Goal: Information Seeking & Learning: Learn about a topic

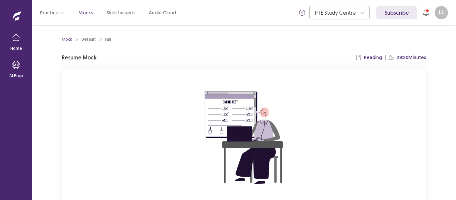
click at [371, 114] on div "You already have an ongoing mock! You can either resume that or click reset to …" at bounding box center [244, 158] width 364 height 178
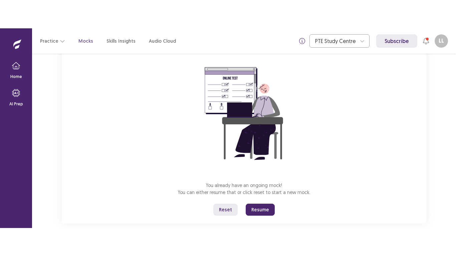
scroll to position [64, 0]
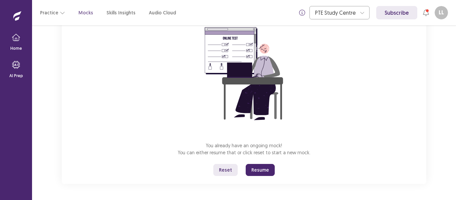
click at [254, 173] on button "Resume" at bounding box center [259, 170] width 29 height 12
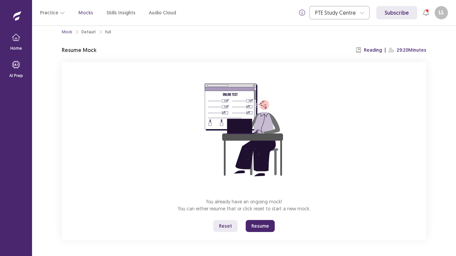
scroll to position [7, 0]
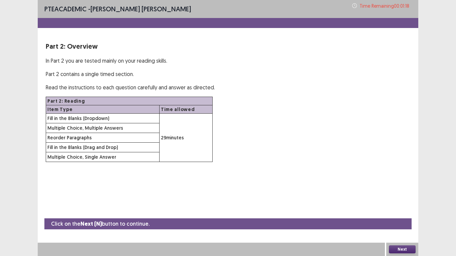
click at [405, 199] on button "Next" at bounding box center [402, 249] width 27 height 8
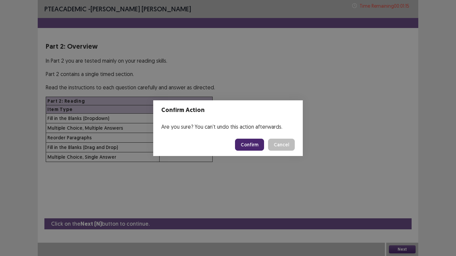
click at [246, 139] on button "Confirm" at bounding box center [249, 145] width 29 height 12
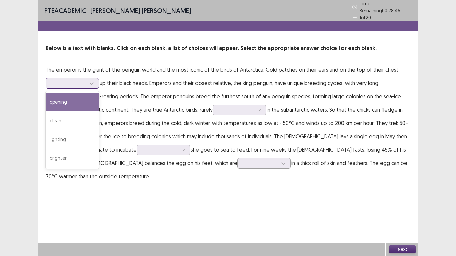
click at [96, 82] on div at bounding box center [92, 83] width 10 height 10
click at [76, 95] on div "opening" at bounding box center [72, 102] width 53 height 19
click at [97, 79] on div "opening" at bounding box center [72, 83] width 53 height 11
click at [80, 99] on div "opening" at bounding box center [72, 102] width 53 height 19
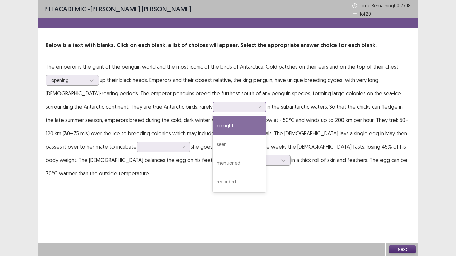
click at [256, 106] on icon at bounding box center [258, 107] width 5 height 5
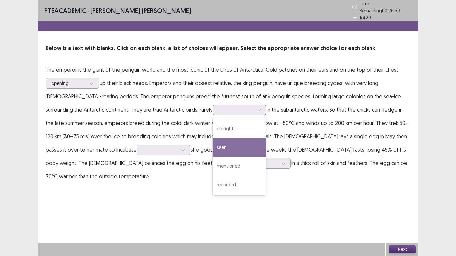
click at [212, 148] on div "seen" at bounding box center [238, 147] width 53 height 19
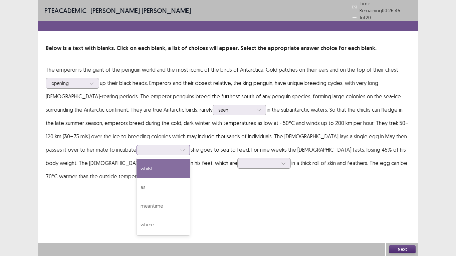
click at [177, 148] on div at bounding box center [182, 150] width 10 height 10
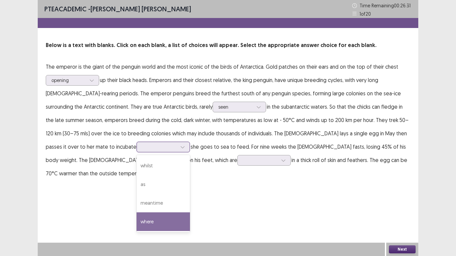
click at [136, 199] on div "where" at bounding box center [162, 221] width 53 height 19
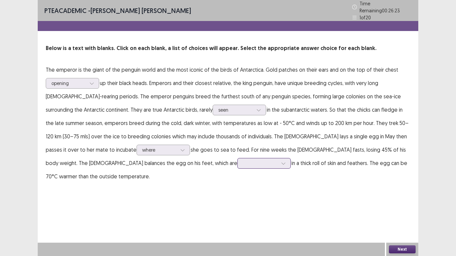
click at [278, 160] on div at bounding box center [283, 163] width 10 height 10
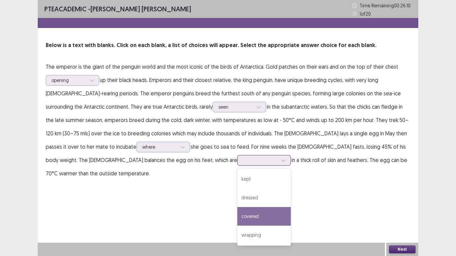
click at [237, 199] on div "covered" at bounding box center [263, 216] width 53 height 19
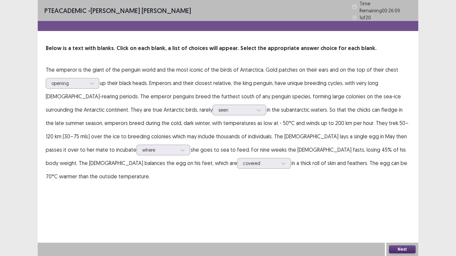
click at [393, 199] on button "Next" at bounding box center [402, 249] width 27 height 8
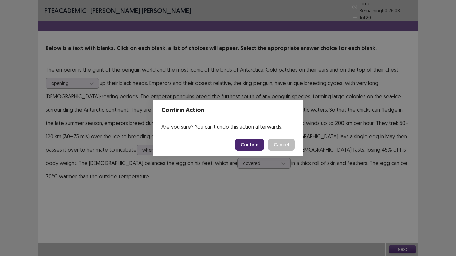
click at [251, 147] on button "Confirm" at bounding box center [249, 145] width 29 height 12
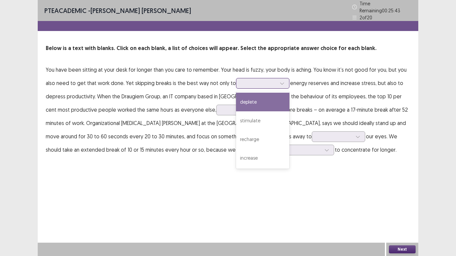
click at [279, 82] on icon at bounding box center [281, 83] width 5 height 5
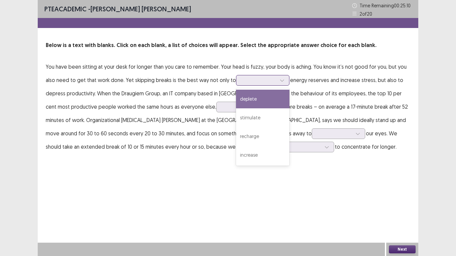
click at [267, 99] on div "deplete" at bounding box center [262, 99] width 53 height 19
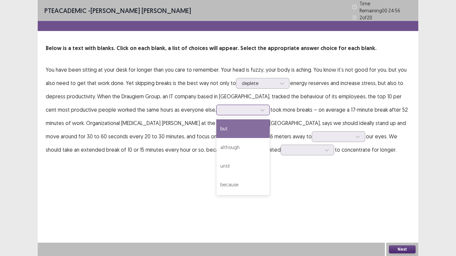
click at [257, 111] on div at bounding box center [262, 110] width 10 height 10
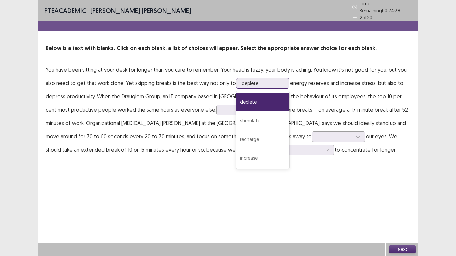
click at [279, 81] on icon at bounding box center [281, 83] width 5 height 5
click at [253, 142] on div "recharge" at bounding box center [262, 139] width 53 height 19
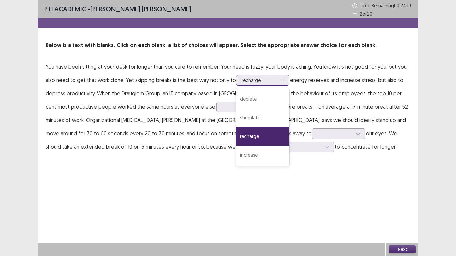
click at [277, 83] on div at bounding box center [282, 80] width 10 height 10
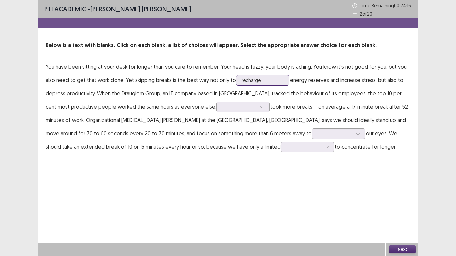
click at [277, 83] on div at bounding box center [282, 80] width 10 height 10
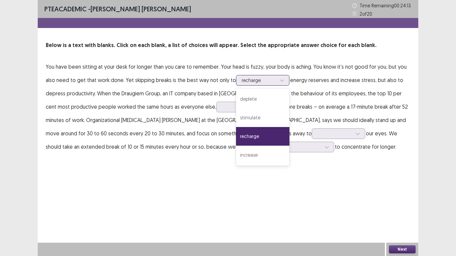
click at [277, 83] on div at bounding box center [282, 80] width 10 height 10
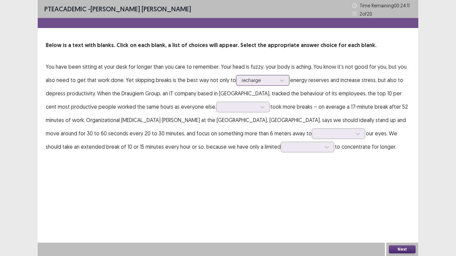
click at [277, 83] on div at bounding box center [282, 80] width 10 height 10
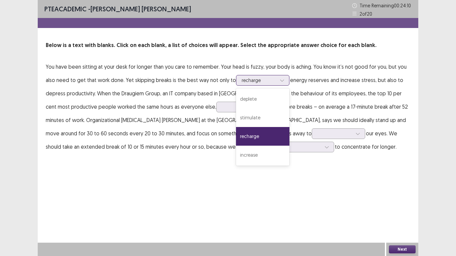
click at [274, 85] on div "recharge" at bounding box center [262, 80] width 53 height 11
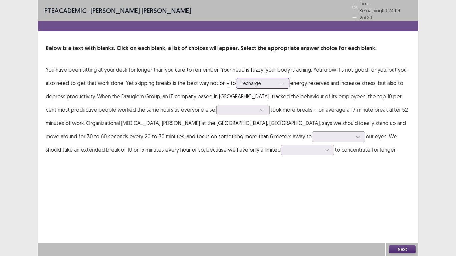
click at [274, 85] on div "recharge" at bounding box center [262, 83] width 53 height 11
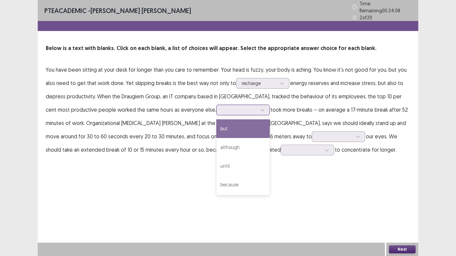
click at [257, 110] on div at bounding box center [262, 110] width 10 height 10
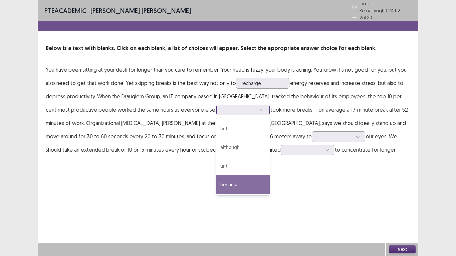
click at [216, 177] on div "because" at bounding box center [242, 184] width 53 height 19
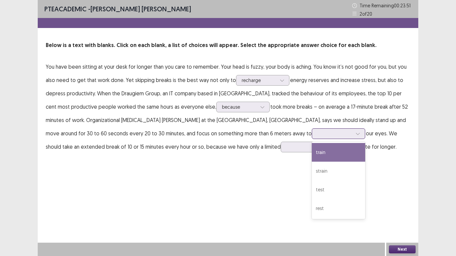
click at [356, 134] on icon at bounding box center [358, 134] width 4 height 2
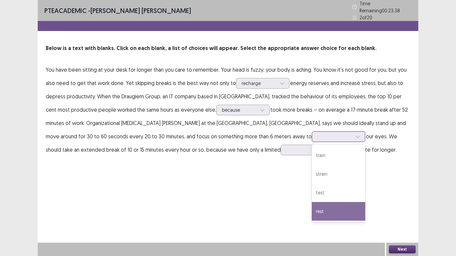
click at [311, 199] on div "rest" at bounding box center [337, 211] width 53 height 19
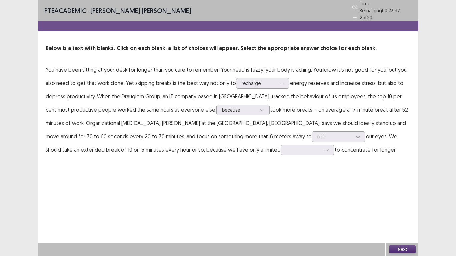
click at [260, 199] on div "PTE academic - [PERSON_NAME] [PERSON_NAME] Time Remaining 00 : 23 : 37 2 of 20 …" at bounding box center [228, 128] width 380 height 256
click at [324, 148] on icon at bounding box center [326, 150] width 5 height 5
click at [280, 199] on div "capacity" at bounding box center [306, 206] width 53 height 19
click at [400, 199] on button "Next" at bounding box center [402, 249] width 27 height 8
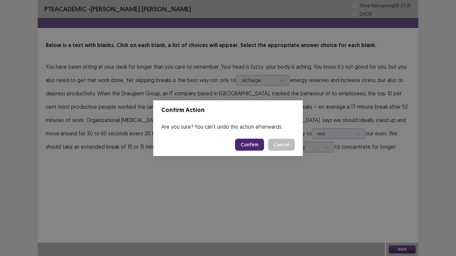
click at [250, 142] on button "Confirm" at bounding box center [249, 145] width 29 height 12
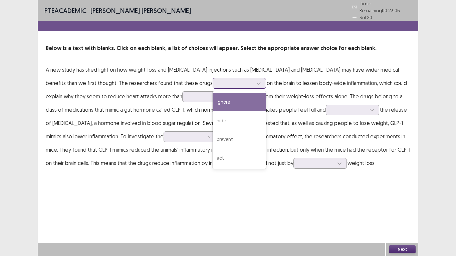
click at [256, 81] on icon at bounding box center [258, 83] width 5 height 5
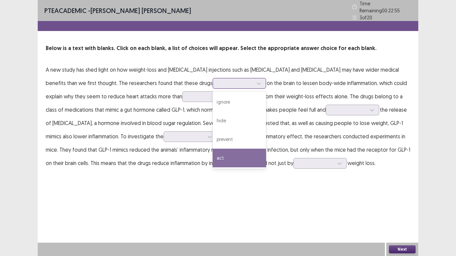
click at [212, 150] on div "act" at bounding box center [238, 158] width 53 height 19
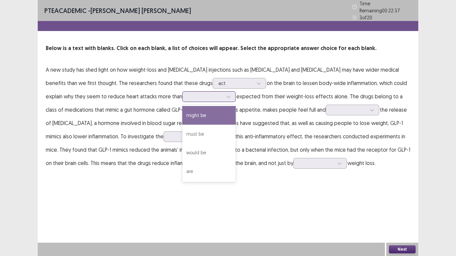
click at [223, 95] on div at bounding box center [228, 97] width 10 height 10
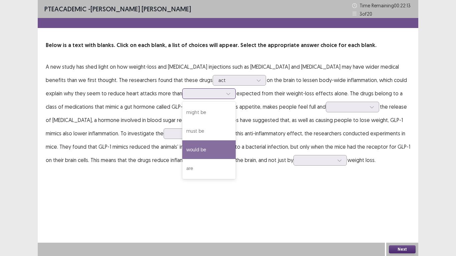
click at [182, 146] on div "would be" at bounding box center [208, 149] width 53 height 19
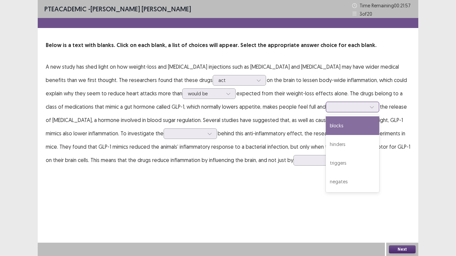
click at [367, 109] on div at bounding box center [372, 107] width 10 height 10
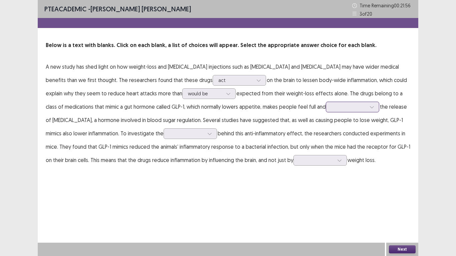
click at [367, 109] on div at bounding box center [372, 107] width 10 height 10
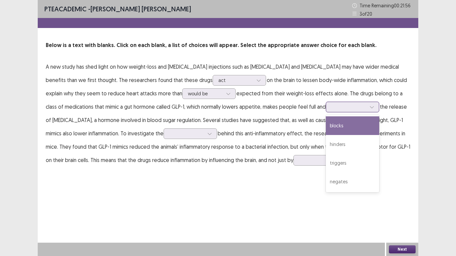
click at [367, 109] on div at bounding box center [372, 107] width 10 height 10
click at [325, 128] on div "blocks" at bounding box center [351, 125] width 53 height 19
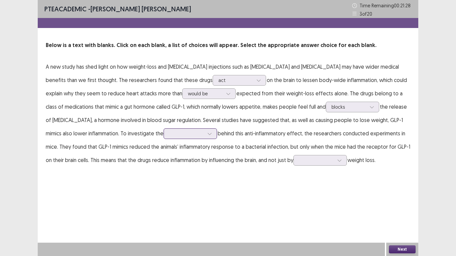
click at [207, 134] on icon at bounding box center [209, 133] width 5 height 5
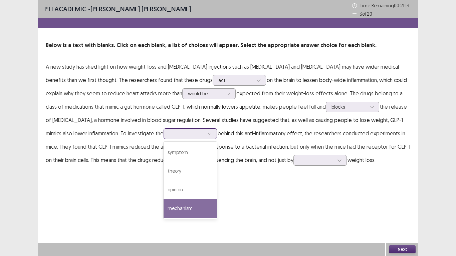
click at [163, 199] on div "mechanism" at bounding box center [189, 208] width 53 height 19
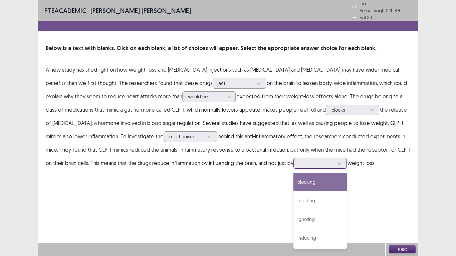
click at [337, 161] on icon at bounding box center [339, 163] width 5 height 5
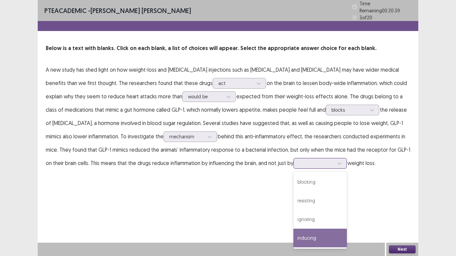
click at [293, 199] on div "inducing" at bounding box center [319, 238] width 53 height 19
click at [395, 199] on button "Next" at bounding box center [402, 249] width 27 height 8
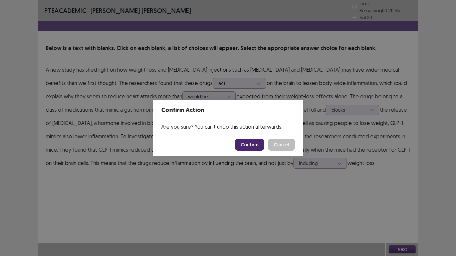
click at [257, 147] on button "Confirm" at bounding box center [249, 145] width 29 height 12
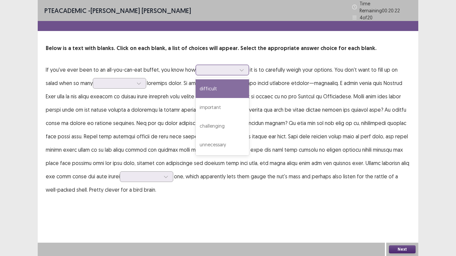
click at [241, 69] on div at bounding box center [241, 70] width 10 height 10
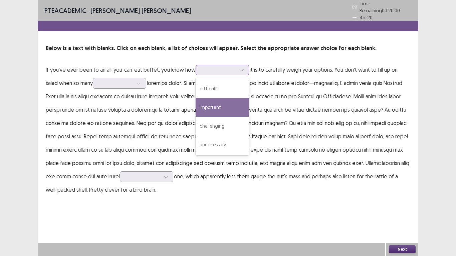
click at [230, 101] on div "important" at bounding box center [221, 107] width 53 height 19
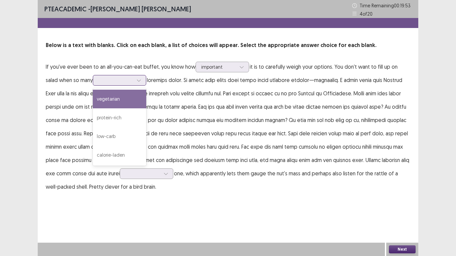
click at [134, 83] on div at bounding box center [139, 80] width 10 height 10
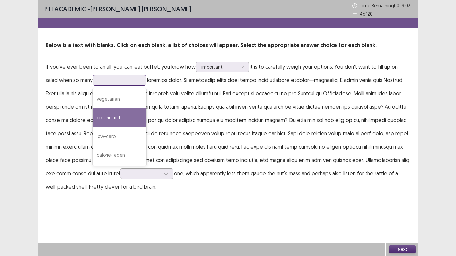
click at [110, 123] on div "protein-rich" at bounding box center [119, 117] width 53 height 19
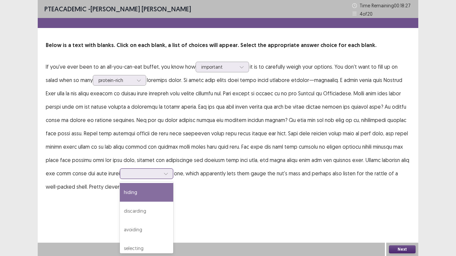
click at [163, 175] on icon at bounding box center [165, 173] width 5 height 5
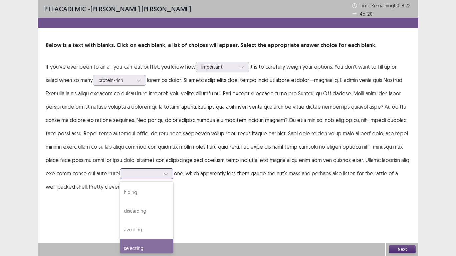
click at [120, 199] on div "selecting" at bounding box center [146, 248] width 53 height 19
click at [409, 199] on button "Next" at bounding box center [402, 249] width 27 height 8
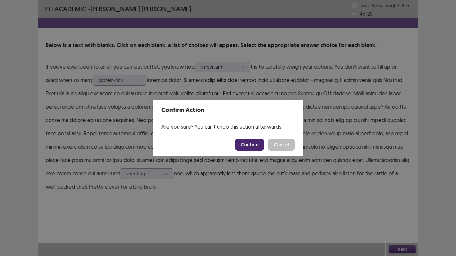
click at [281, 140] on button "Cancel" at bounding box center [281, 145] width 27 height 12
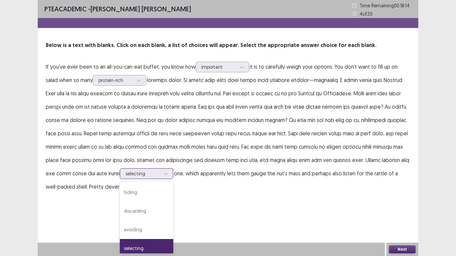
click at [149, 173] on div "selecting" at bounding box center [146, 173] width 53 height 11
click at [172, 188] on p "If you've ever been to an all-you-can-eat buffet, you know how important it is …" at bounding box center [228, 126] width 364 height 133
click at [399, 199] on button "Next" at bounding box center [402, 249] width 27 height 8
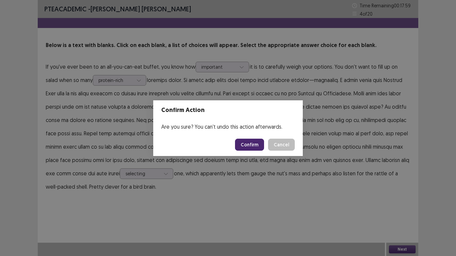
click at [251, 144] on button "Confirm" at bounding box center [249, 145] width 29 height 12
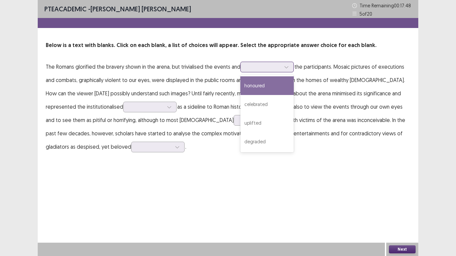
click at [284, 71] on div at bounding box center [286, 67] width 10 height 10
click at [271, 89] on div "honoured" at bounding box center [266, 85] width 53 height 19
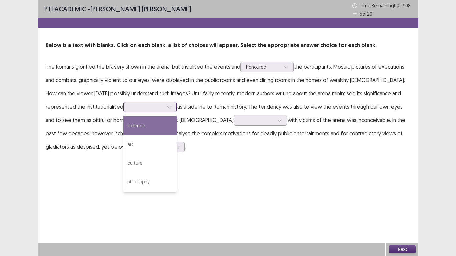
click at [167, 106] on icon at bounding box center [169, 107] width 5 height 5
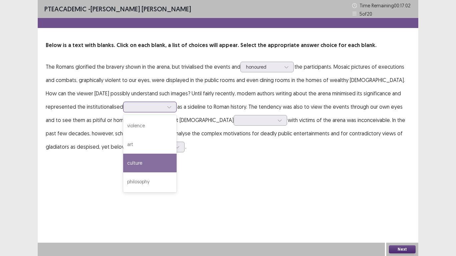
click at [123, 164] on div "culture" at bounding box center [149, 163] width 53 height 19
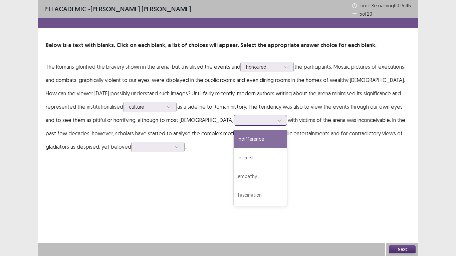
click at [277, 122] on icon at bounding box center [279, 120] width 5 height 5
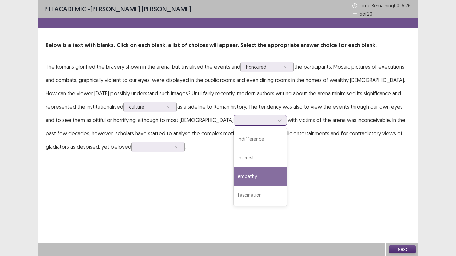
click at [233, 180] on div "empathy" at bounding box center [259, 176] width 53 height 19
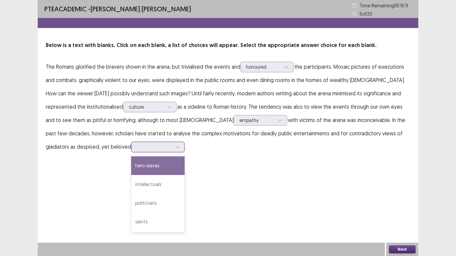
click at [172, 149] on div at bounding box center [177, 147] width 10 height 10
click at [131, 163] on div "hero-slaves" at bounding box center [157, 165] width 53 height 19
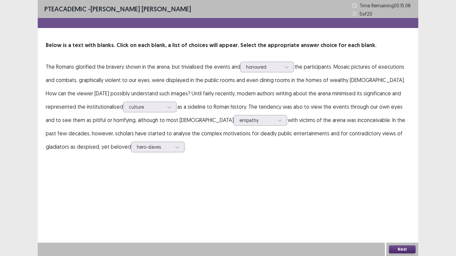
click at [399, 199] on button "Next" at bounding box center [402, 249] width 27 height 8
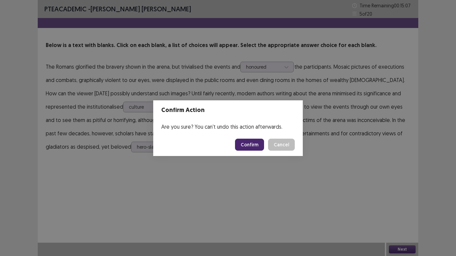
click at [252, 148] on button "Confirm" at bounding box center [249, 145] width 29 height 12
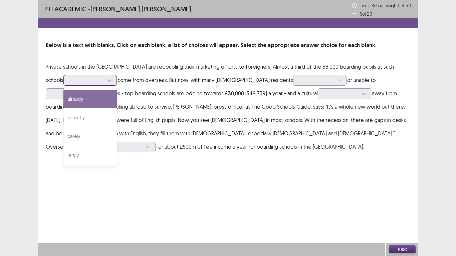
click at [107, 81] on icon at bounding box center [109, 80] width 5 height 5
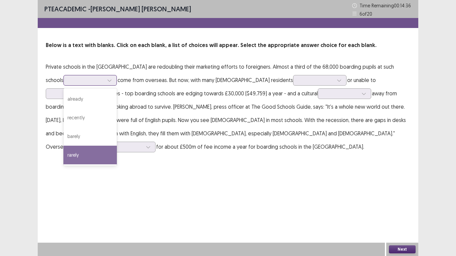
click at [66, 148] on div "rarely" at bounding box center [89, 155] width 53 height 19
click at [104, 84] on div at bounding box center [109, 80] width 10 height 10
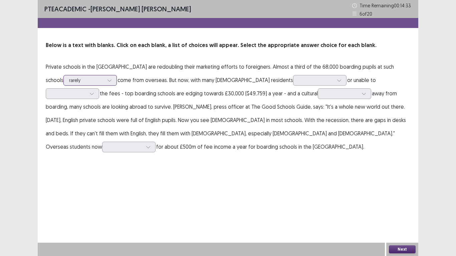
click at [104, 84] on div at bounding box center [109, 80] width 10 height 10
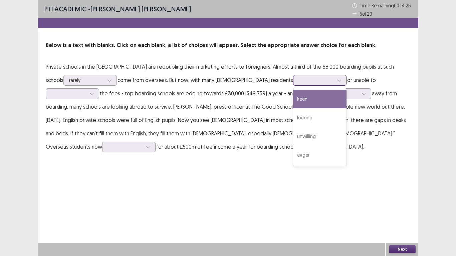
click at [337, 79] on icon at bounding box center [339, 80] width 5 height 5
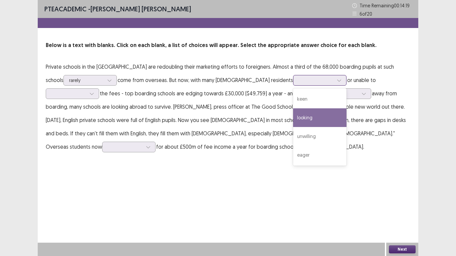
click at [293, 117] on div "looking" at bounding box center [319, 117] width 53 height 19
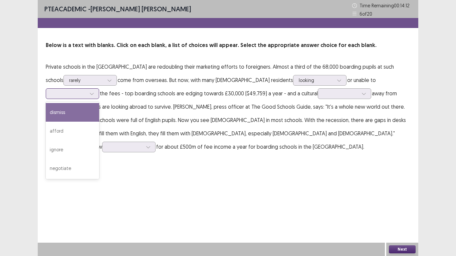
click at [94, 91] on icon at bounding box center [91, 93] width 5 height 5
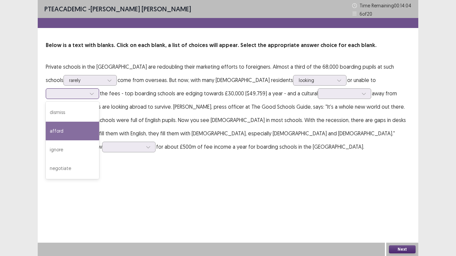
click at [99, 125] on div "afford" at bounding box center [72, 131] width 53 height 19
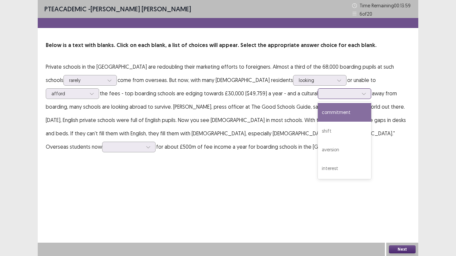
click at [361, 93] on icon at bounding box center [363, 93] width 5 height 5
click at [317, 112] on div "commitment" at bounding box center [343, 112] width 53 height 19
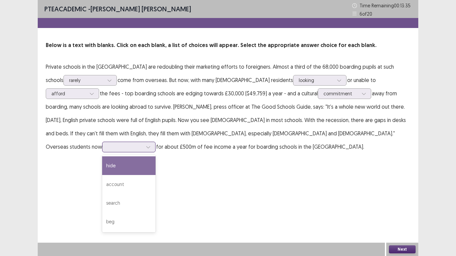
click at [153, 142] on div at bounding box center [148, 147] width 10 height 10
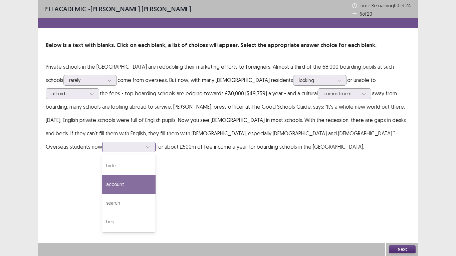
click at [155, 175] on div "account" at bounding box center [128, 184] width 53 height 19
click at [150, 145] on icon at bounding box center [148, 147] width 5 height 5
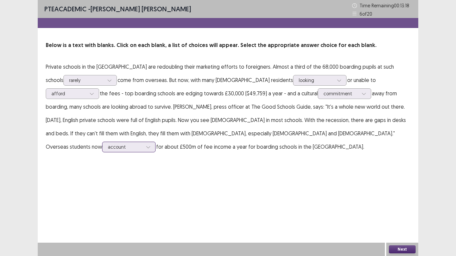
click at [150, 145] on icon at bounding box center [148, 147] width 5 height 5
click at [407, 199] on button "Next" at bounding box center [402, 249] width 27 height 8
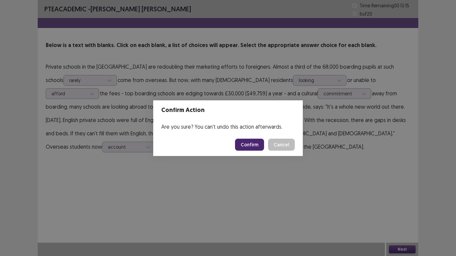
click at [245, 142] on button "Confirm" at bounding box center [249, 145] width 29 height 12
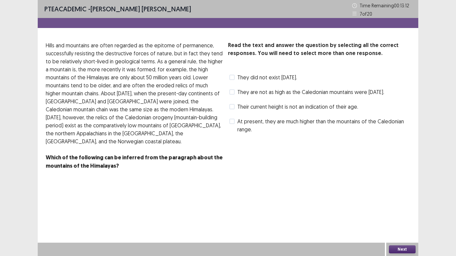
drag, startPoint x: 245, startPoint y: 142, endPoint x: 188, endPoint y: 141, distance: 57.0
click at [188, 141] on div "Read the text and answer the question by selecting all the correct responses. Y…" at bounding box center [228, 109] width 380 height 137
click at [234, 75] on label "They did not exist [DATE]." at bounding box center [263, 77] width 68 height 8
click at [233, 124] on span at bounding box center [231, 121] width 5 height 5
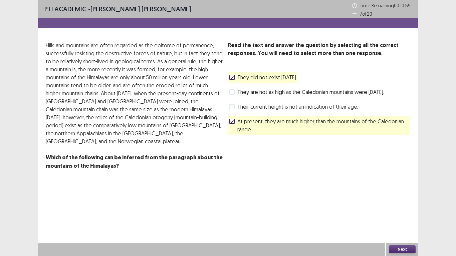
click at [397, 199] on button "Next" at bounding box center [402, 249] width 27 height 8
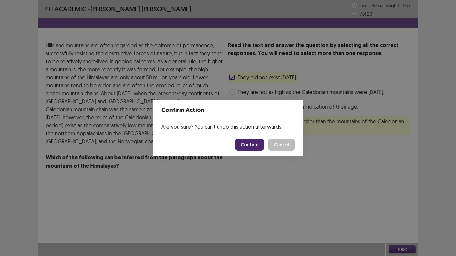
click at [246, 143] on button "Confirm" at bounding box center [249, 145] width 29 height 12
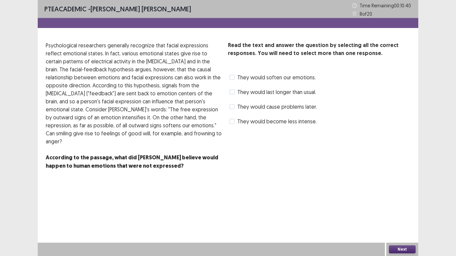
click at [233, 105] on span at bounding box center [231, 106] width 5 height 5
click at [232, 92] on span at bounding box center [231, 91] width 5 height 5
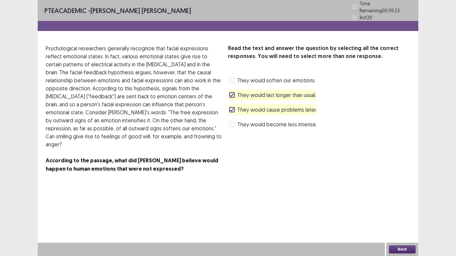
click at [393, 199] on button "Next" at bounding box center [402, 249] width 27 height 8
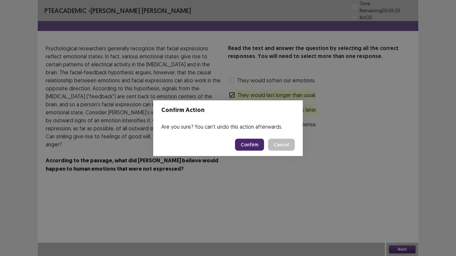
click at [274, 147] on button "Cancel" at bounding box center [281, 145] width 27 height 12
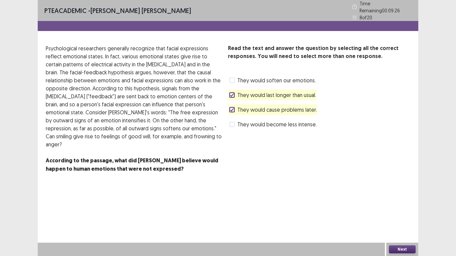
click at [399, 199] on button "Next" at bounding box center [402, 249] width 27 height 8
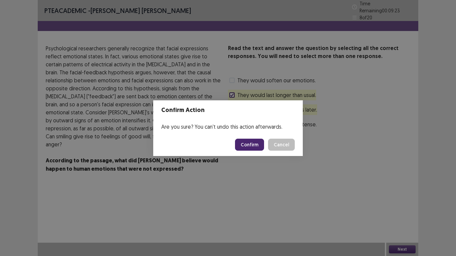
click at [256, 147] on button "Confirm" at bounding box center [249, 145] width 29 height 12
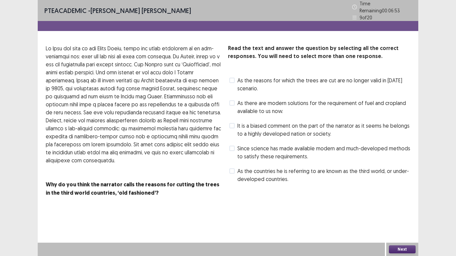
click at [234, 146] on label "Since science has made available modern and much-developed methods to satisfy t…" at bounding box center [319, 152] width 181 height 16
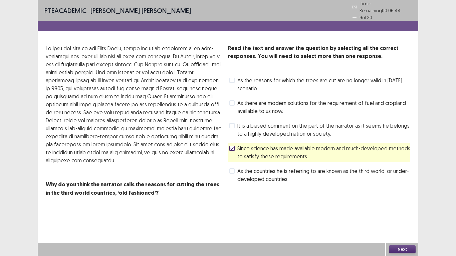
click at [233, 124] on span at bounding box center [231, 125] width 5 height 5
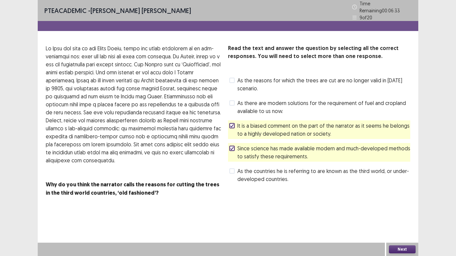
click at [230, 169] on span at bounding box center [231, 170] width 5 height 5
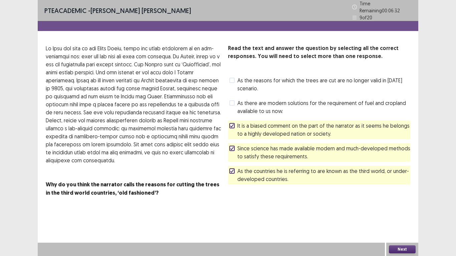
click at [230, 169] on icon at bounding box center [232, 170] width 4 height 3
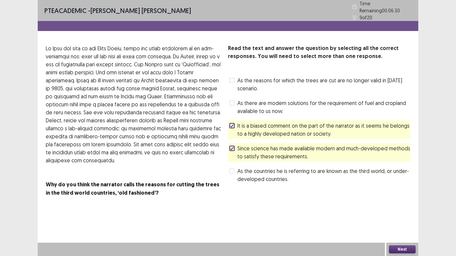
click at [402, 199] on button "Next" at bounding box center [402, 249] width 27 height 8
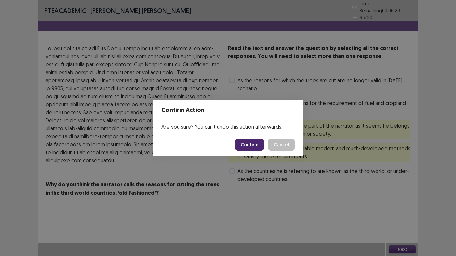
click at [250, 144] on button "Confirm" at bounding box center [249, 145] width 29 height 12
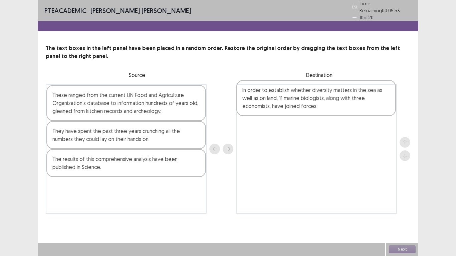
drag, startPoint x: 107, startPoint y: 186, endPoint x: 304, endPoint y: 94, distance: 216.9
click at [304, 94] on div "These ranged from the current UN Food and Agriculture Organization’s database t…" at bounding box center [228, 148] width 364 height 129
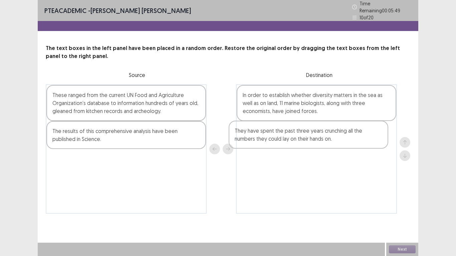
drag, startPoint x: 107, startPoint y: 136, endPoint x: 293, endPoint y: 140, distance: 186.5
click at [293, 140] on div "These ranged from the current UN Food and Agriculture Organization’s database t…" at bounding box center [228, 148] width 364 height 129
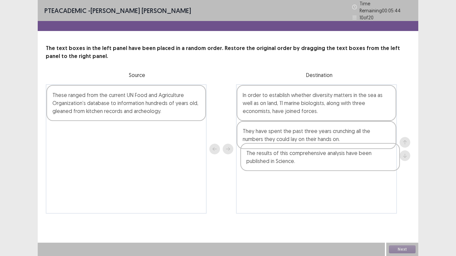
drag, startPoint x: 124, startPoint y: 132, endPoint x: 321, endPoint y: 160, distance: 199.1
click at [321, 160] on div "These ranged from the current UN Food and Agriculture Organization’s database t…" at bounding box center [228, 148] width 364 height 129
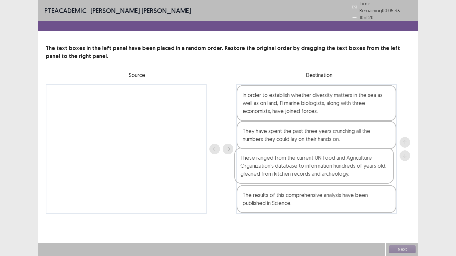
drag, startPoint x: 148, startPoint y: 108, endPoint x: 339, endPoint y: 173, distance: 201.8
click at [339, 173] on div "These ranged from the current UN Food and Agriculture Organization’s database t…" at bounding box center [228, 148] width 364 height 129
click at [396, 199] on button "Next" at bounding box center [402, 249] width 27 height 8
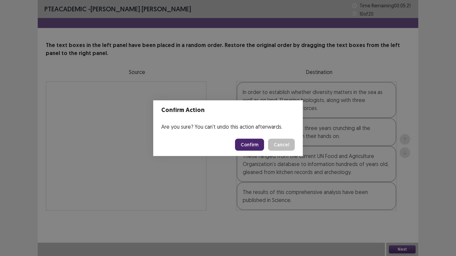
click at [249, 142] on button "Confirm" at bounding box center [249, 145] width 29 height 12
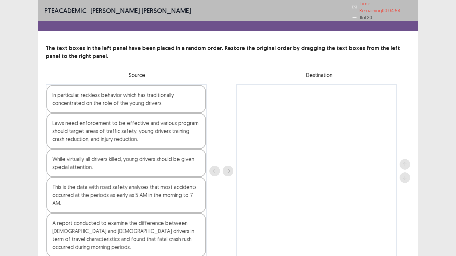
scroll to position [2, 0]
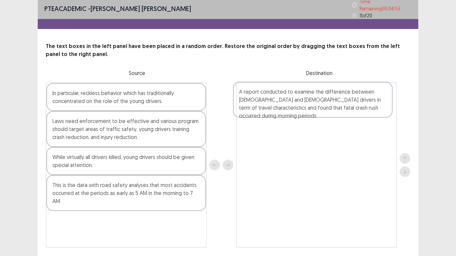
drag, startPoint x: 153, startPoint y: 230, endPoint x: 346, endPoint y: 100, distance: 232.5
click at [346, 100] on div "In particular, reckless behavior which has traditionally concentrated on the ro…" at bounding box center [228, 164] width 364 height 165
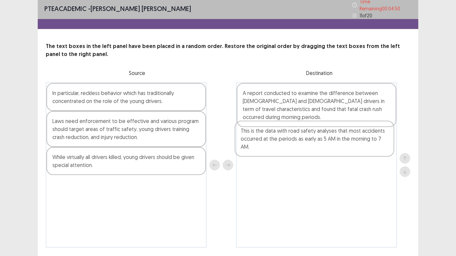
drag, startPoint x: 106, startPoint y: 186, endPoint x: 315, endPoint y: 132, distance: 216.0
click at [315, 132] on div "In particular, reckless behavior which has traditionally concentrated on the ro…" at bounding box center [228, 164] width 364 height 165
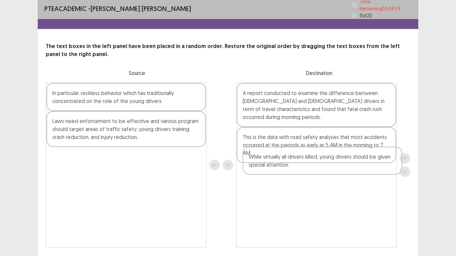
drag, startPoint x: 108, startPoint y: 161, endPoint x: 314, endPoint y: 166, distance: 206.2
click at [314, 166] on div "In particular, reckless behavior which has traditionally concentrated on the ro…" at bounding box center [228, 164] width 364 height 165
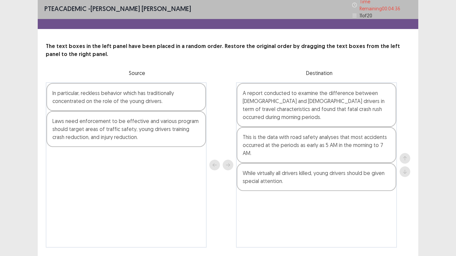
click at [314, 166] on div "While virtually all drivers killed, young drivers should be given special atten…" at bounding box center [315, 177] width 159 height 28
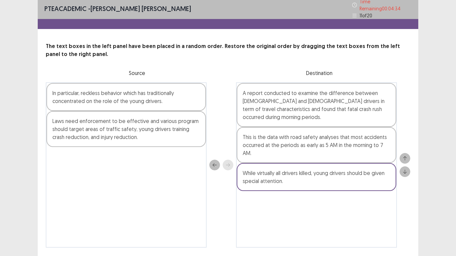
click at [277, 199] on div "A report conducted to examine the difference between [DEMOGRAPHIC_DATA] and [DE…" at bounding box center [316, 164] width 161 height 165
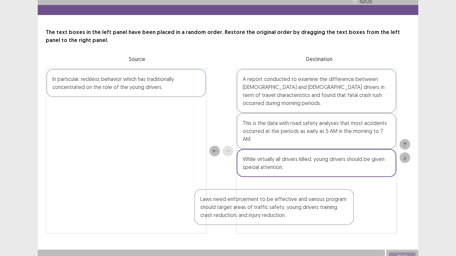
scroll to position [20, 0]
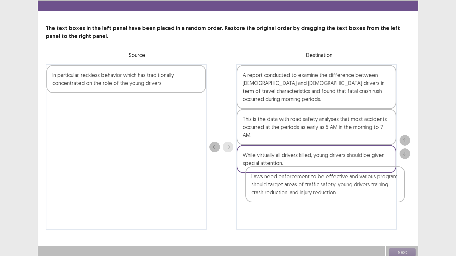
drag, startPoint x: 130, startPoint y: 140, endPoint x: 332, endPoint y: 197, distance: 210.4
click at [332, 197] on div "In particular, reckless behavior which has traditionally concentrated on the ro…" at bounding box center [228, 146] width 364 height 165
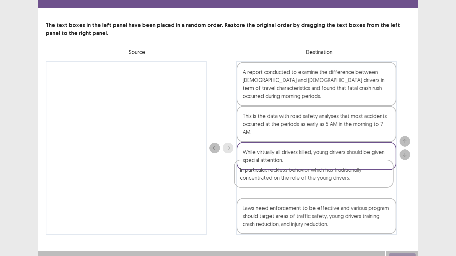
drag, startPoint x: 155, startPoint y: 75, endPoint x: 345, endPoint y: 173, distance: 213.7
click at [345, 173] on div "In particular, reckless behavior which has traditionally concentrated on the ro…" at bounding box center [228, 147] width 364 height 173
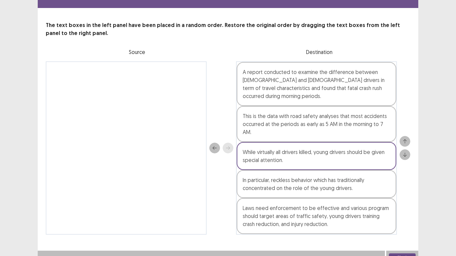
click at [396, 199] on div "Next" at bounding box center [402, 257] width 32 height 13
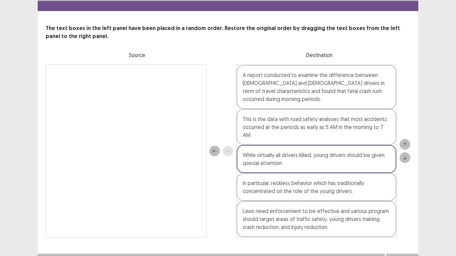
click at [396, 199] on button "Next" at bounding box center [402, 260] width 27 height 8
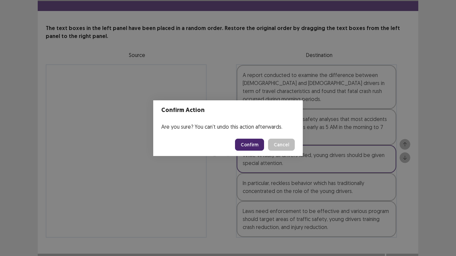
click at [239, 146] on button "Confirm" at bounding box center [249, 145] width 29 height 12
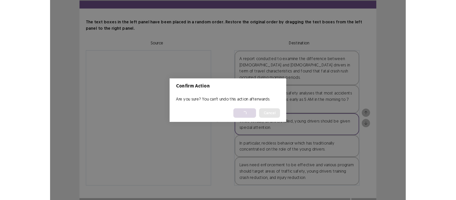
scroll to position [0, 0]
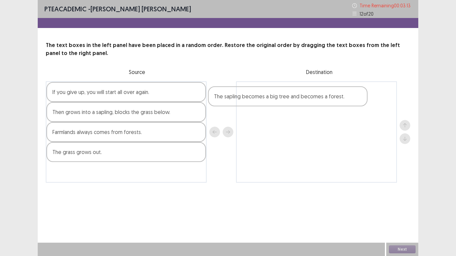
drag, startPoint x: 154, startPoint y: 113, endPoint x: 320, endPoint y: 96, distance: 166.4
click at [320, 96] on div "If you give up, you will start all over again. The sapling becomes a big tree a…" at bounding box center [228, 131] width 364 height 101
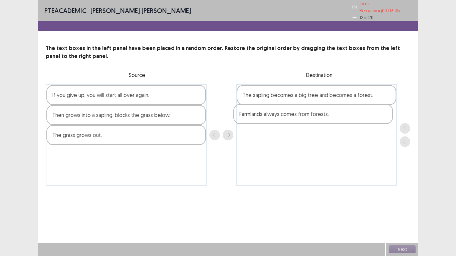
drag, startPoint x: 142, startPoint y: 135, endPoint x: 336, endPoint y: 116, distance: 194.4
click at [336, 116] on div "If you give up, you will start all over again. Then grows into a sapling, block…" at bounding box center [228, 134] width 364 height 101
drag, startPoint x: 124, startPoint y: 134, endPoint x: 322, endPoint y: 133, distance: 197.8
click at [322, 133] on div "If you give up, you will start all over again. Then grows into a sapling, block…" at bounding box center [228, 134] width 364 height 101
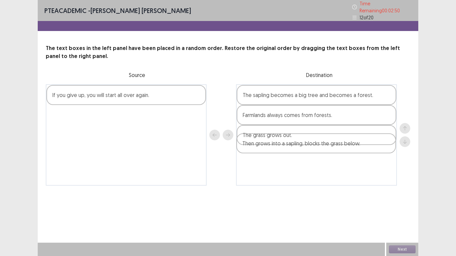
drag, startPoint x: 143, startPoint y: 113, endPoint x: 336, endPoint y: 144, distance: 195.0
click at [336, 144] on div "If you give up, you will start all over again. Then grows into a sapling, block…" at bounding box center [228, 134] width 364 height 101
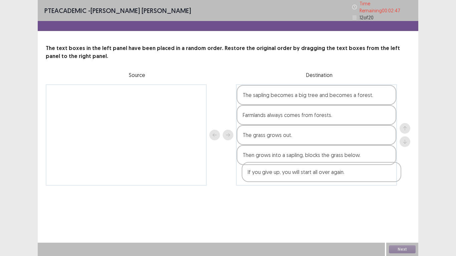
drag, startPoint x: 163, startPoint y: 94, endPoint x: 361, endPoint y: 176, distance: 214.1
click at [361, 176] on div "If you give up, you will start all over again. The sapling becomes a big tree a…" at bounding box center [228, 134] width 364 height 101
click at [393, 199] on button "Next" at bounding box center [402, 249] width 27 height 8
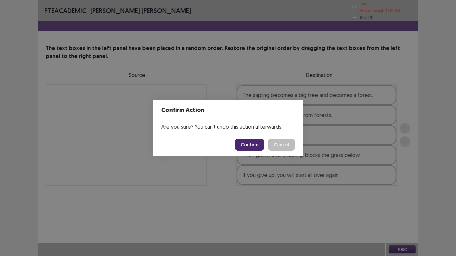
click at [246, 142] on button "Confirm" at bounding box center [249, 145] width 29 height 12
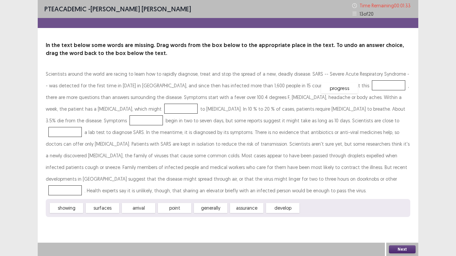
drag, startPoint x: 317, startPoint y: 208, endPoint x: 338, endPoint y: 88, distance: 121.8
drag, startPoint x: 67, startPoint y: 210, endPoint x: 91, endPoint y: 112, distance: 101.4
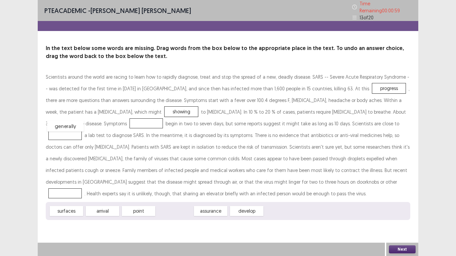
drag, startPoint x: 172, startPoint y: 208, endPoint x: 63, endPoint y: 121, distance: 139.3
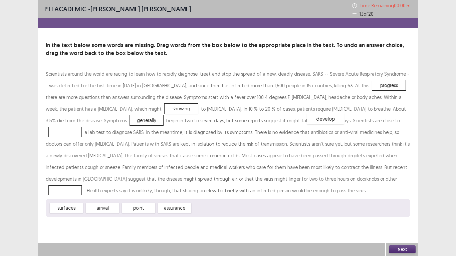
drag, startPoint x: 215, startPoint y: 209, endPoint x: 329, endPoint y: 120, distance: 145.4
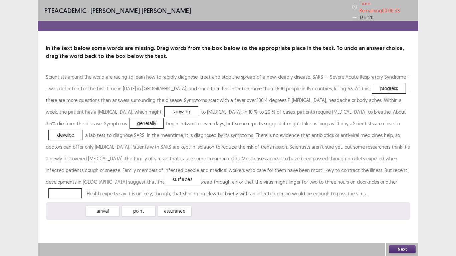
drag, startPoint x: 74, startPoint y: 209, endPoint x: 190, endPoint y: 178, distance: 120.3
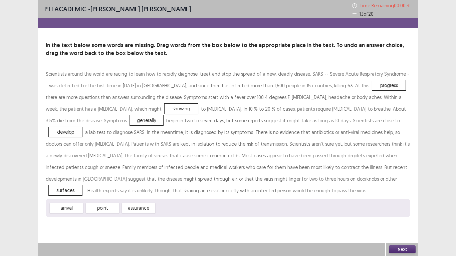
click at [396, 199] on button "Next" at bounding box center [402, 249] width 27 height 8
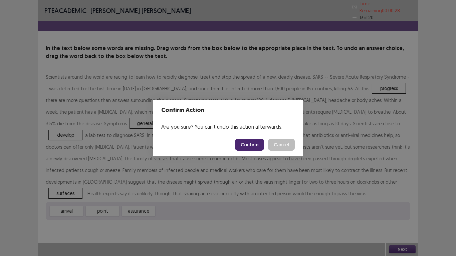
click at [254, 147] on button "Confirm" at bounding box center [249, 145] width 29 height 12
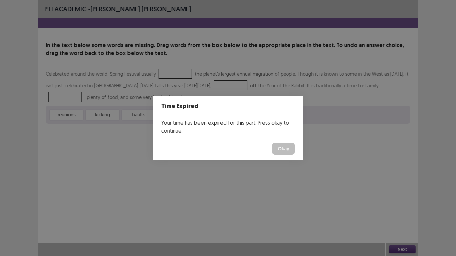
click at [282, 147] on button "Okay" at bounding box center [283, 149] width 23 height 12
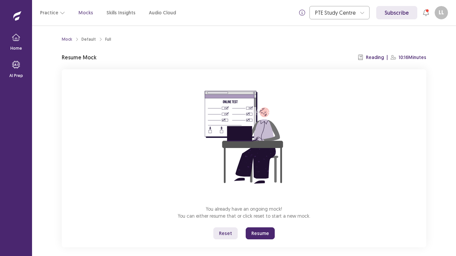
click at [255, 199] on button "Resume" at bounding box center [259, 233] width 29 height 12
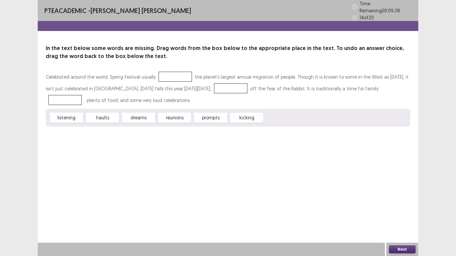
click at [260, 63] on div "In the text below some words are missing. Drag words from the box below to the …" at bounding box center [228, 85] width 380 height 82
